Goal: Communication & Community: Answer question/provide support

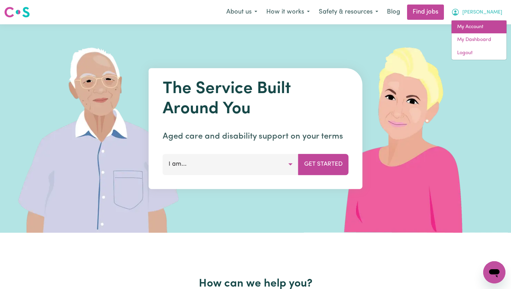
click at [485, 28] on link "My Account" at bounding box center [479, 27] width 55 height 13
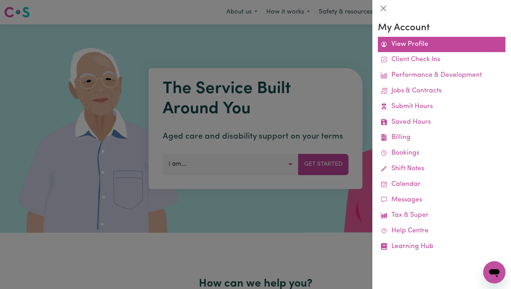
click at [457, 41] on link "View Profile" at bounding box center [442, 45] width 128 height 16
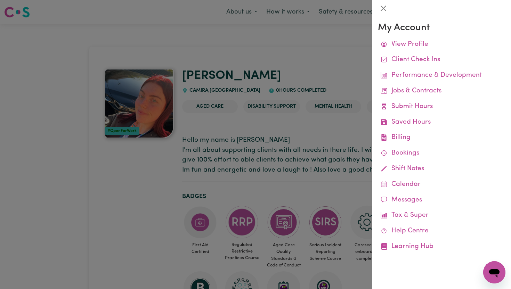
click at [318, 66] on div at bounding box center [255, 144] width 511 height 289
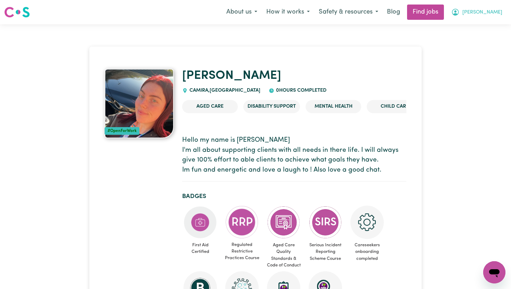
click at [486, 17] on button "[PERSON_NAME]" at bounding box center [477, 12] width 60 height 15
click at [472, 36] on link "My Dashboard" at bounding box center [479, 39] width 55 height 13
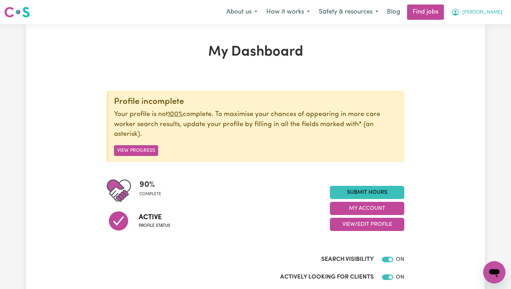
click at [481, 14] on span "[PERSON_NAME]" at bounding box center [482, 13] width 40 height 8
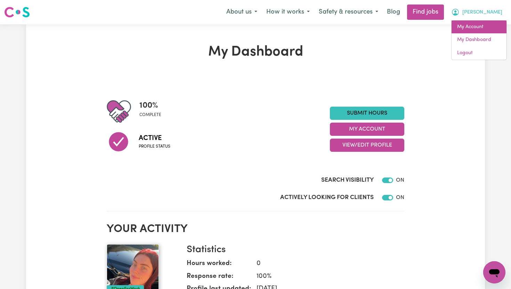
click at [473, 26] on link "My Account" at bounding box center [479, 27] width 55 height 13
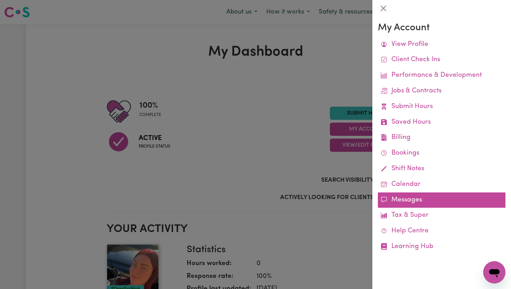
click at [401, 197] on link "Messages" at bounding box center [442, 201] width 128 height 16
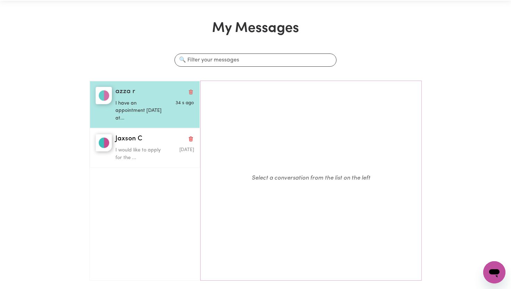
scroll to position [27, 0]
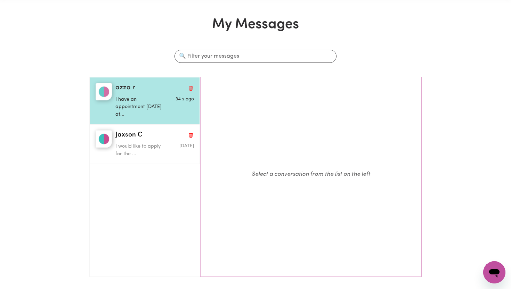
click at [138, 104] on p "I have an appointment [DATE] at..." at bounding box center [141, 107] width 52 height 23
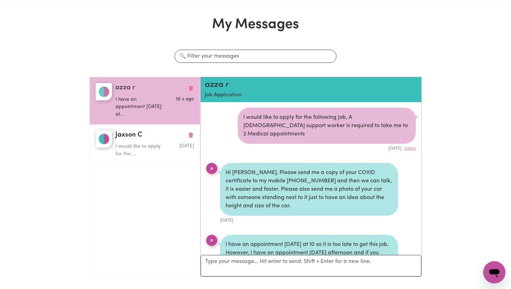
scroll to position [35, 0]
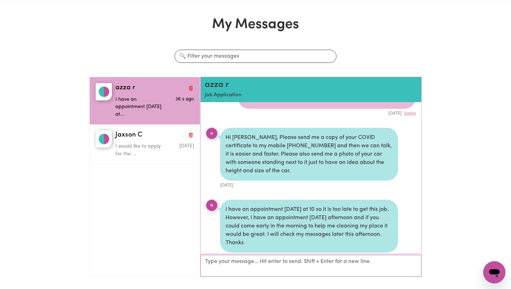
click at [284, 259] on textarea "Your reply" at bounding box center [311, 266] width 221 height 22
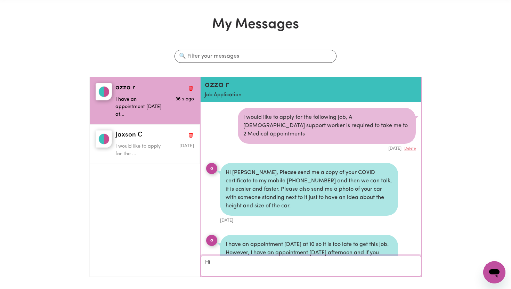
scroll to position [34, 0]
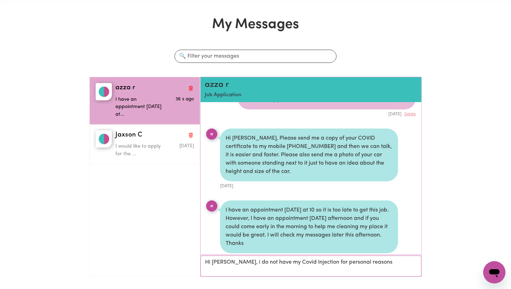
type textarea "Hi [PERSON_NAME], i do not have my Covid Injection for personal reasons"
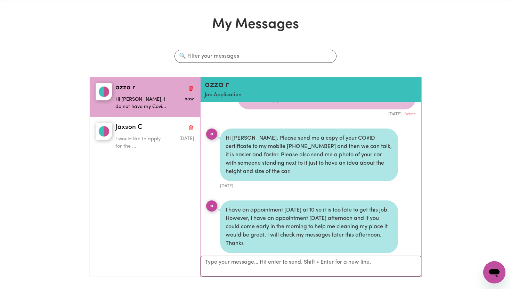
scroll to position [73, 0]
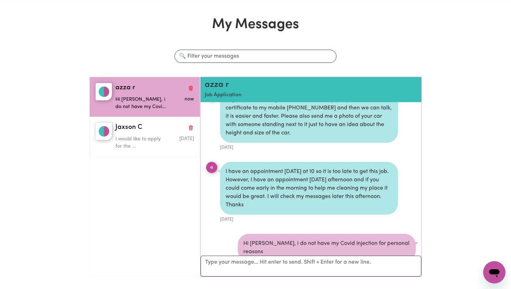
click at [120, 65] on div "Search conversations" at bounding box center [255, 63] width 341 height 27
